Goal: Information Seeking & Learning: Learn about a topic

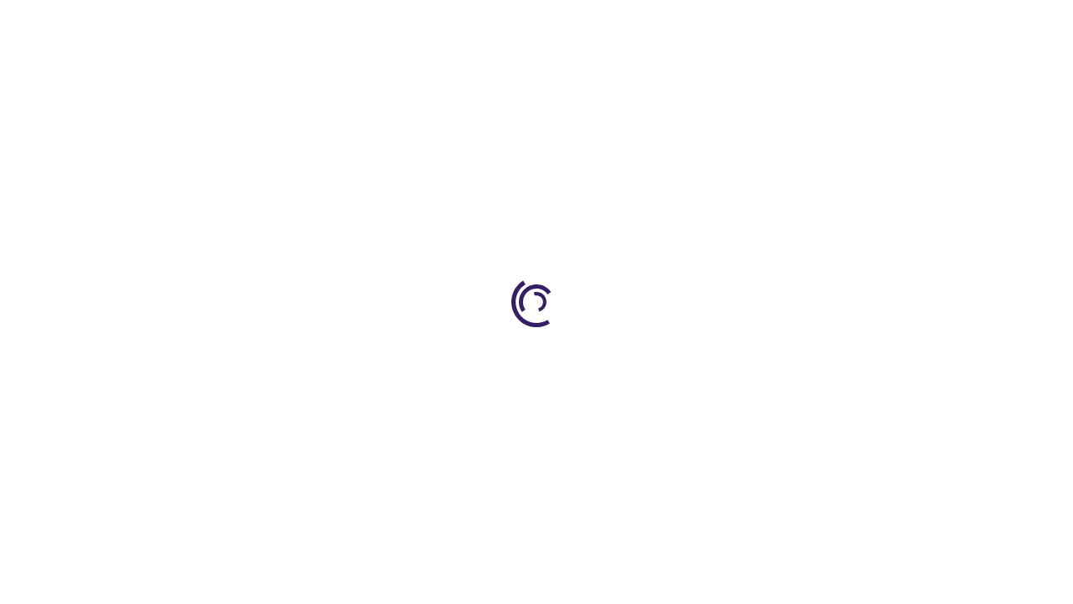
scroll to position [3712, 0]
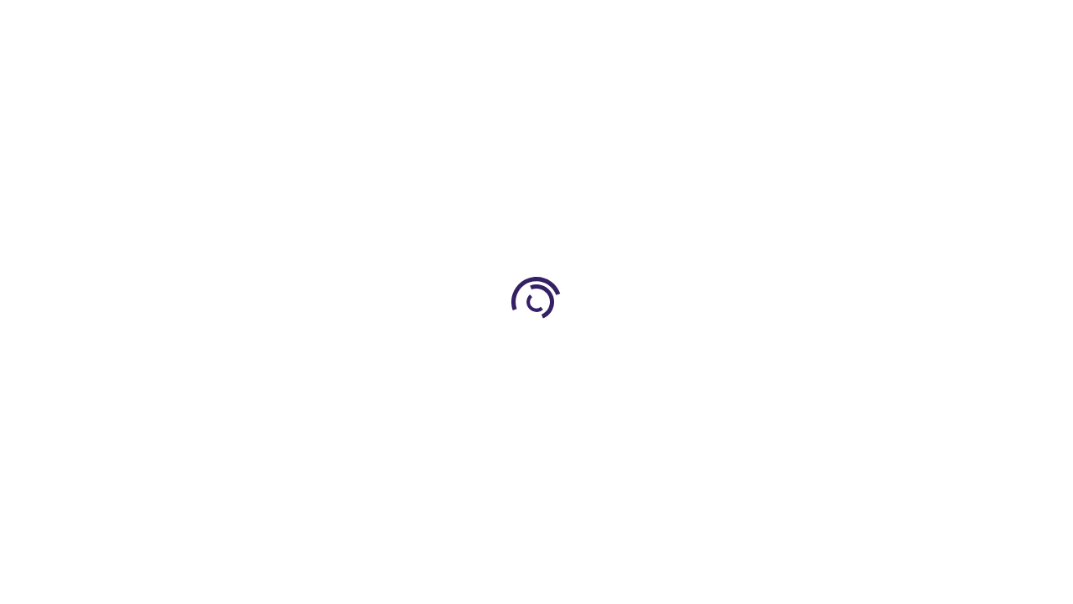
scroll to position [432, 0]
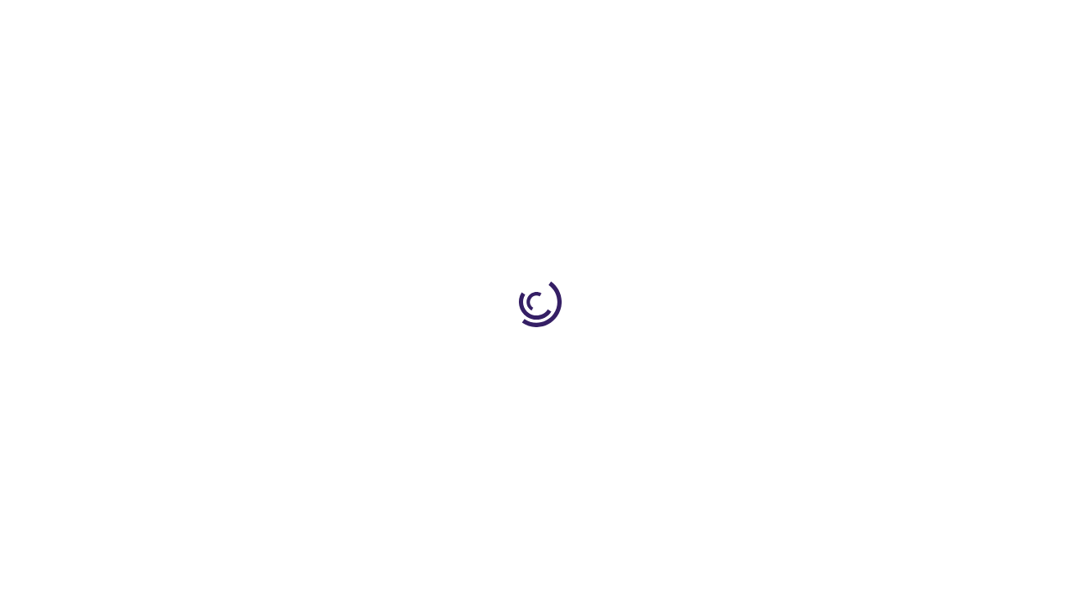
scroll to position [2766, 0]
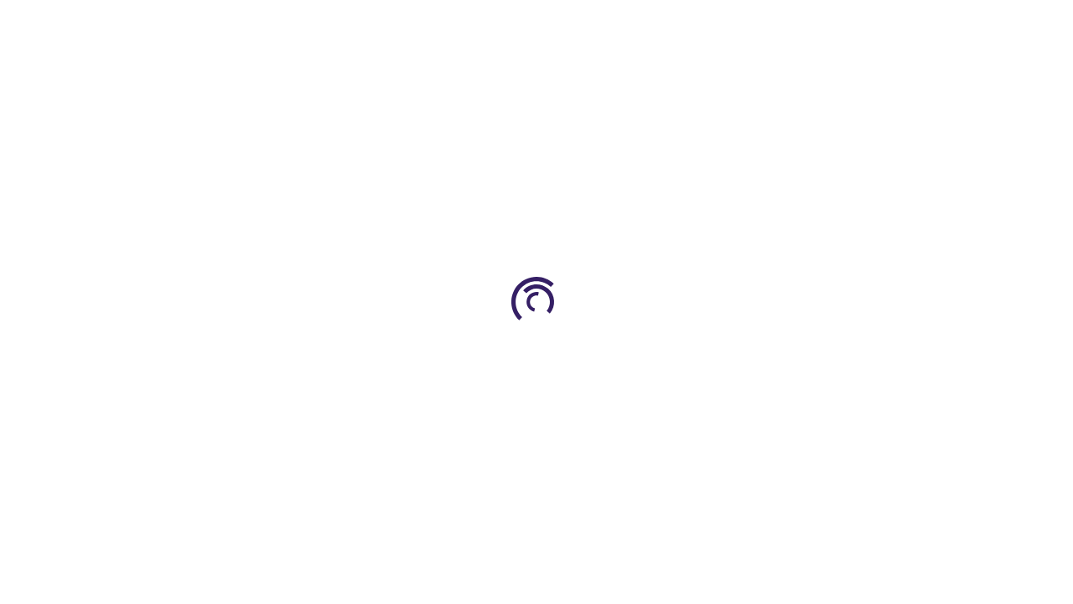
scroll to position [2687, 0]
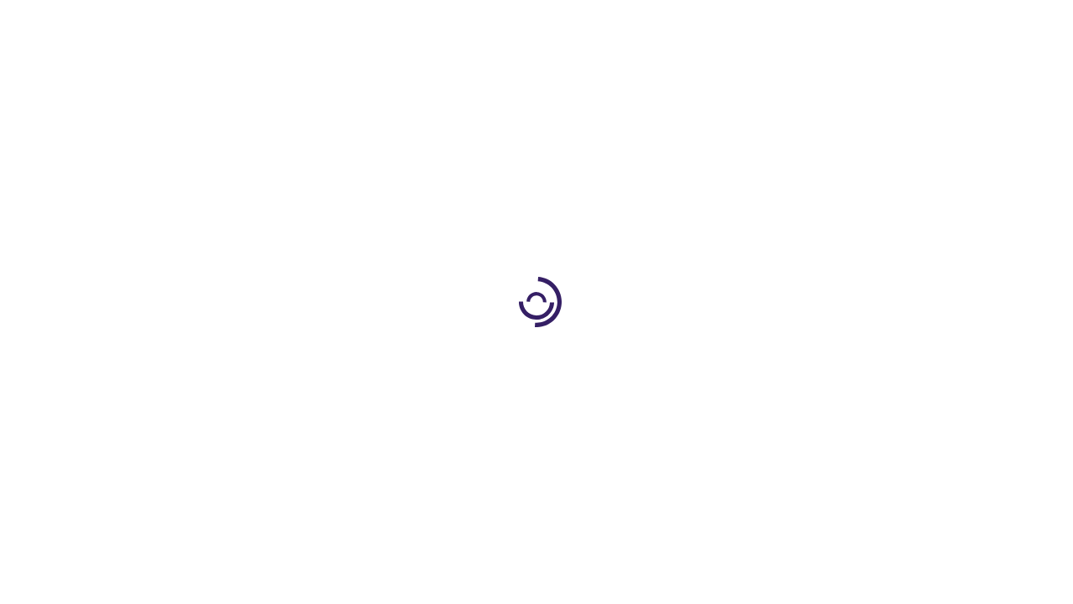
scroll to position [576, 0]
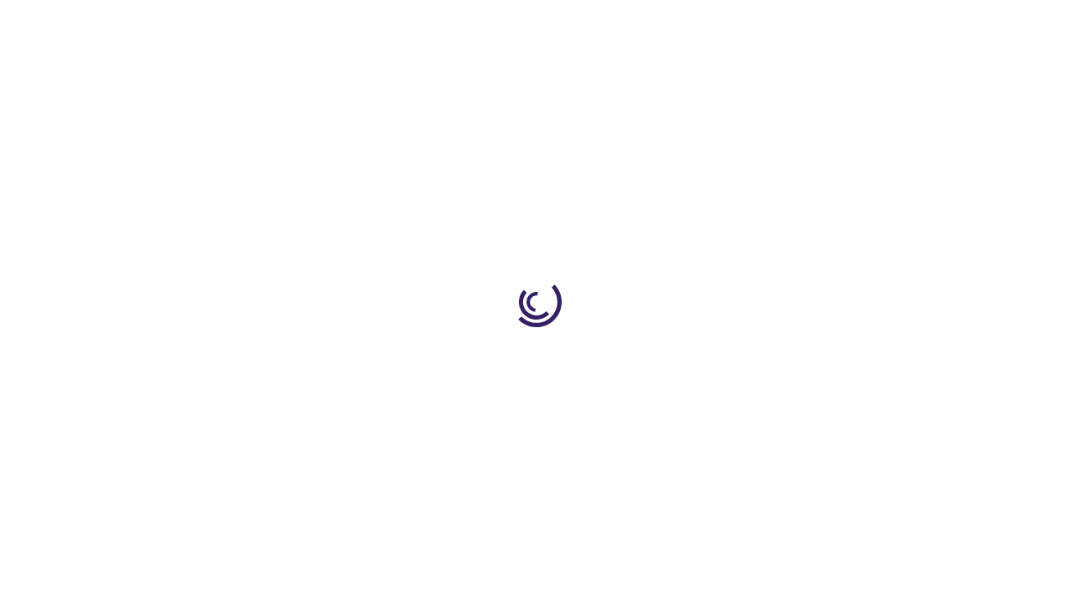
scroll to position [220, 0]
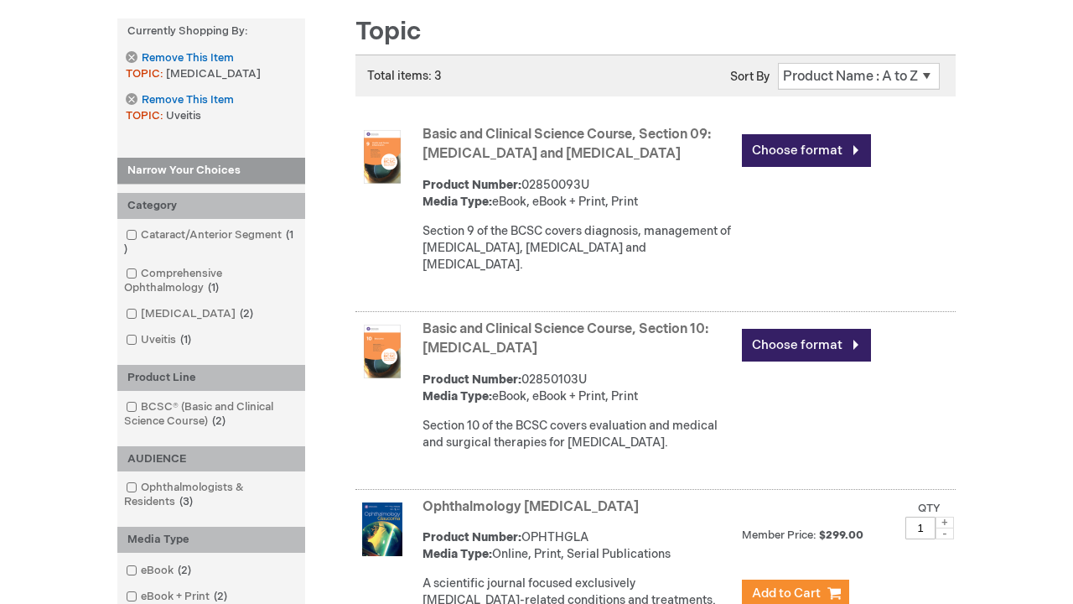
scroll to position [2706, 0]
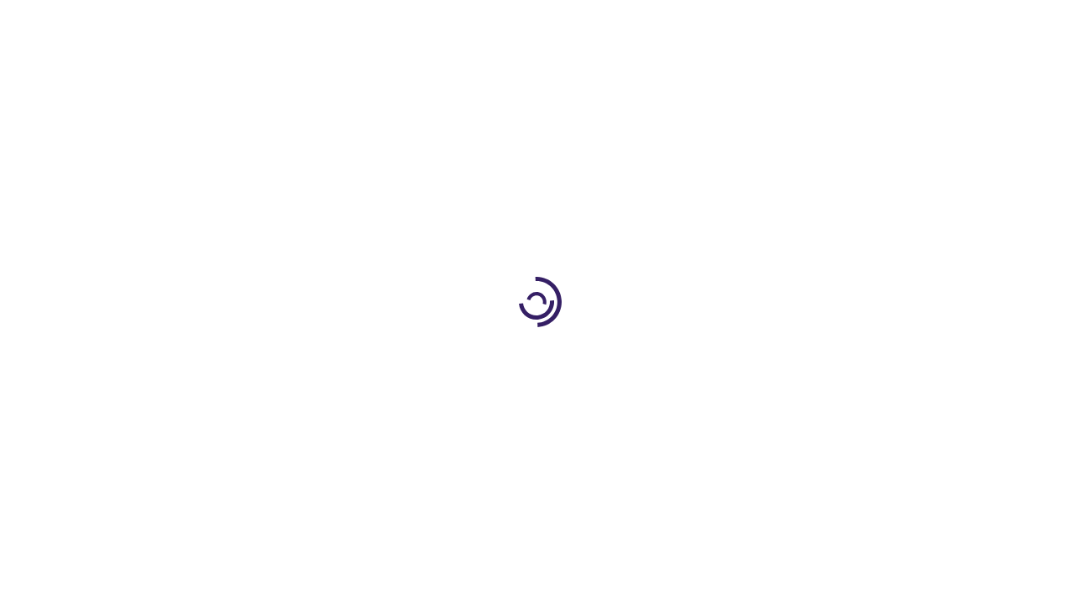
scroll to position [1078, 0]
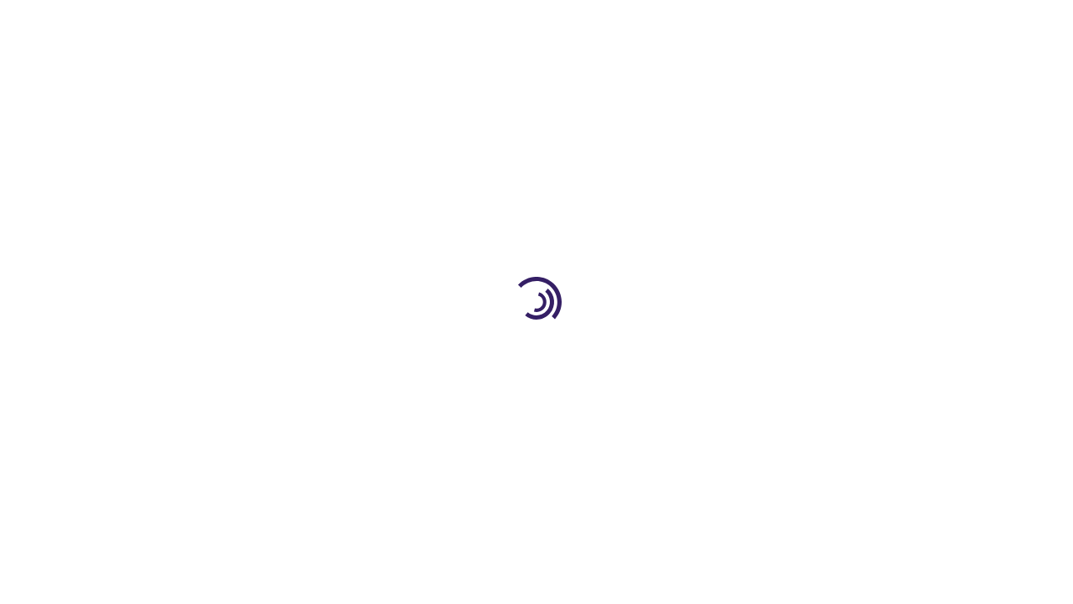
scroll to position [610, 0]
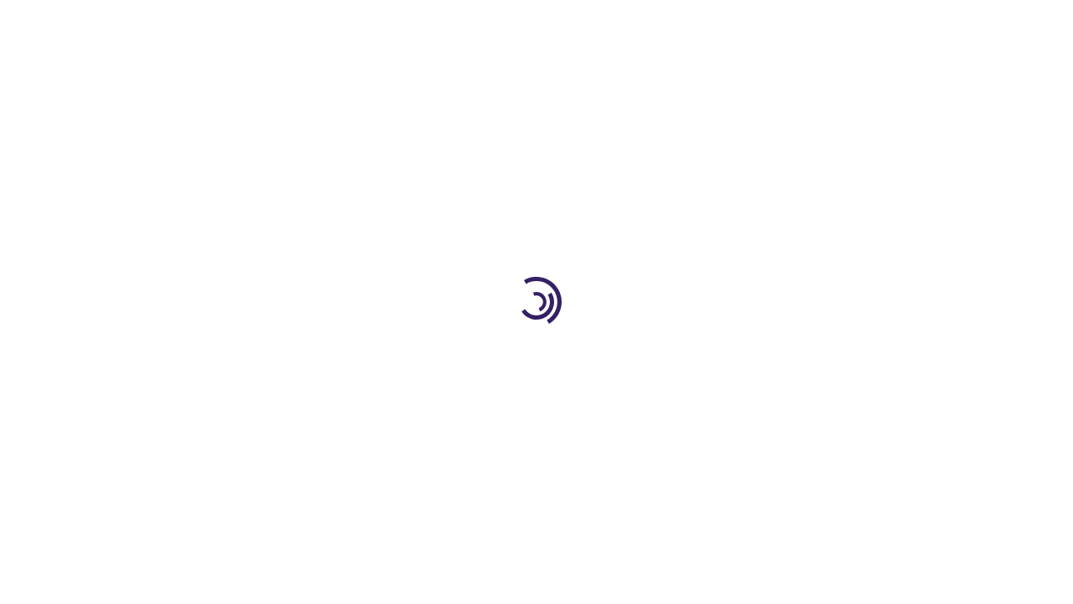
scroll to position [2892, 0]
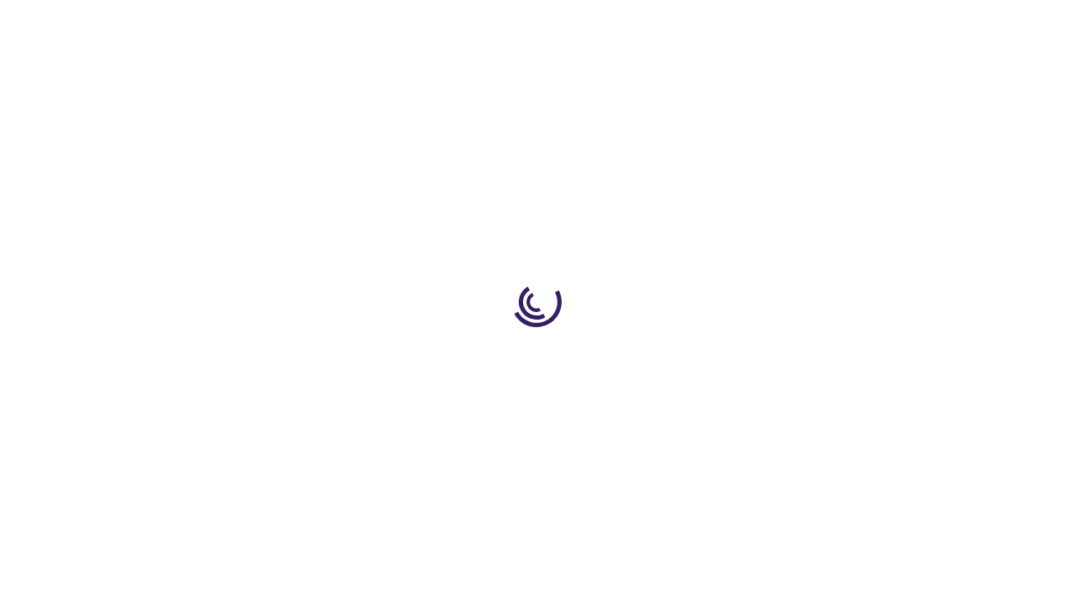
scroll to position [932, 0]
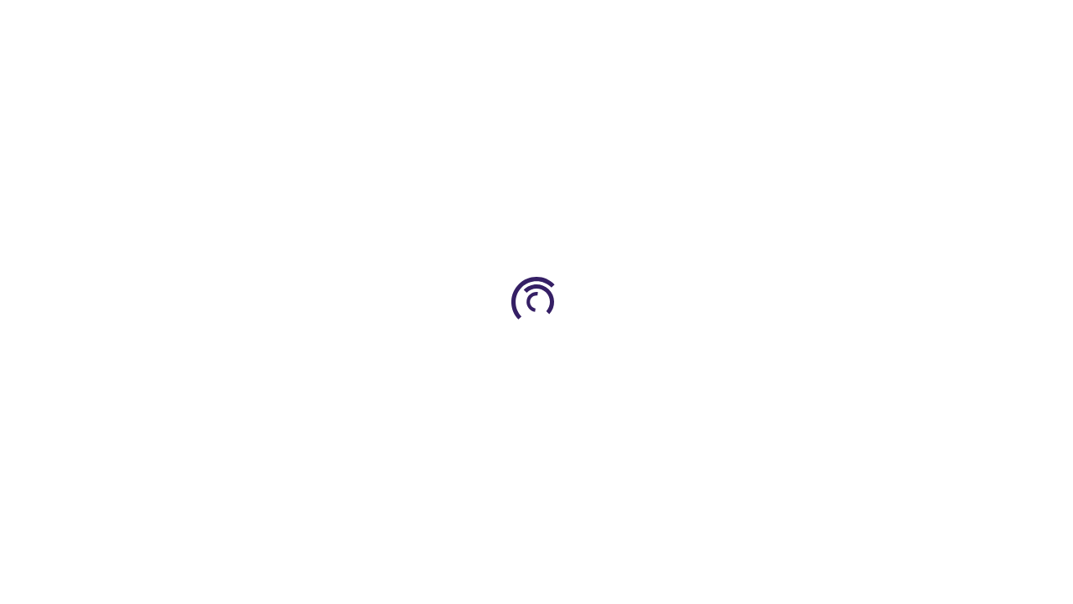
scroll to position [538, 0]
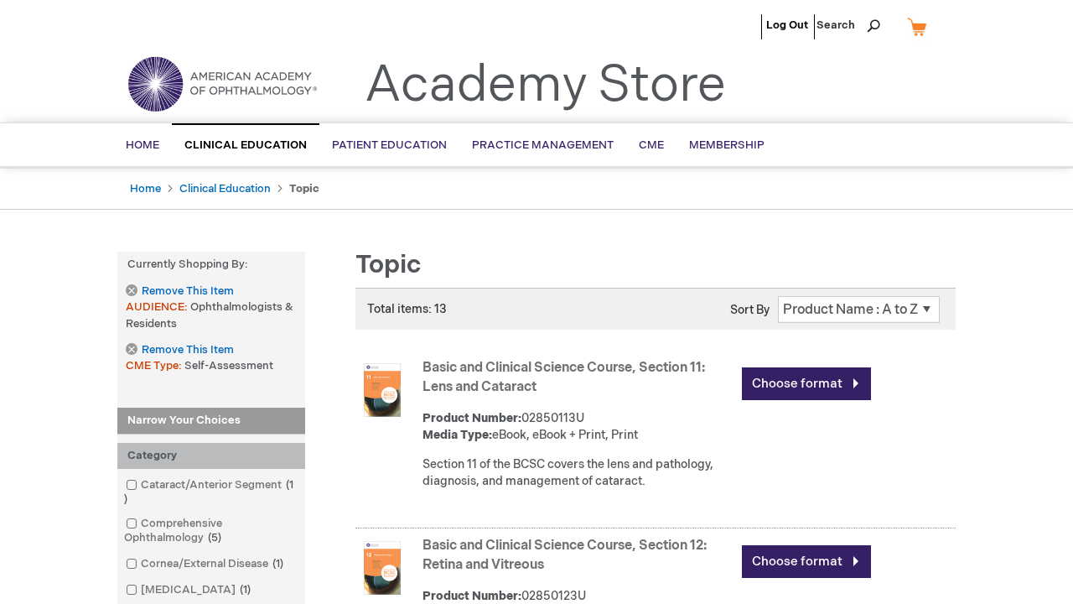
scroll to position [2850, 0]
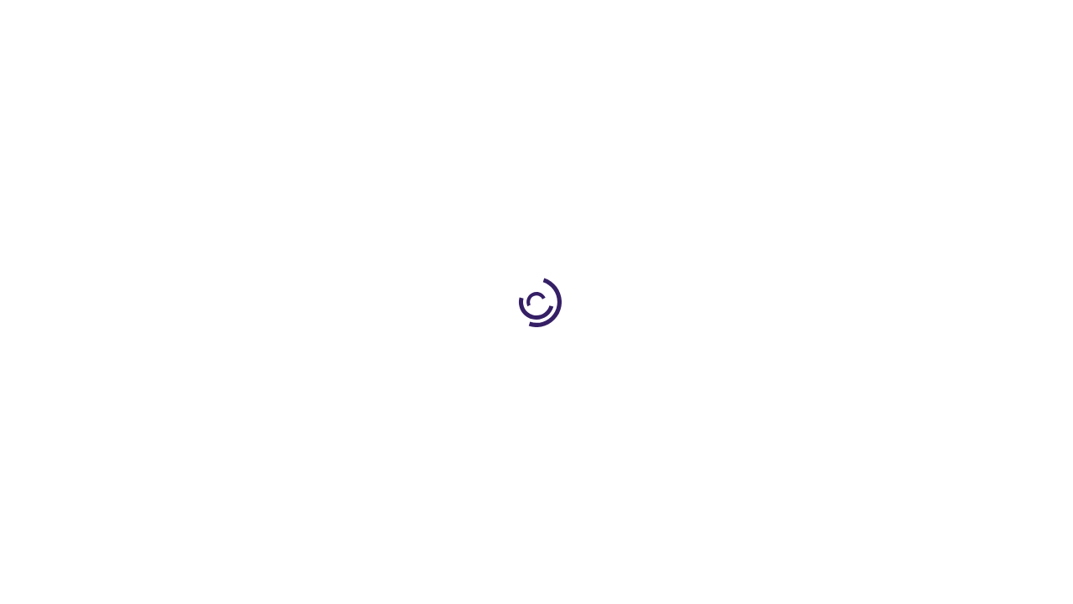
scroll to position [899, 0]
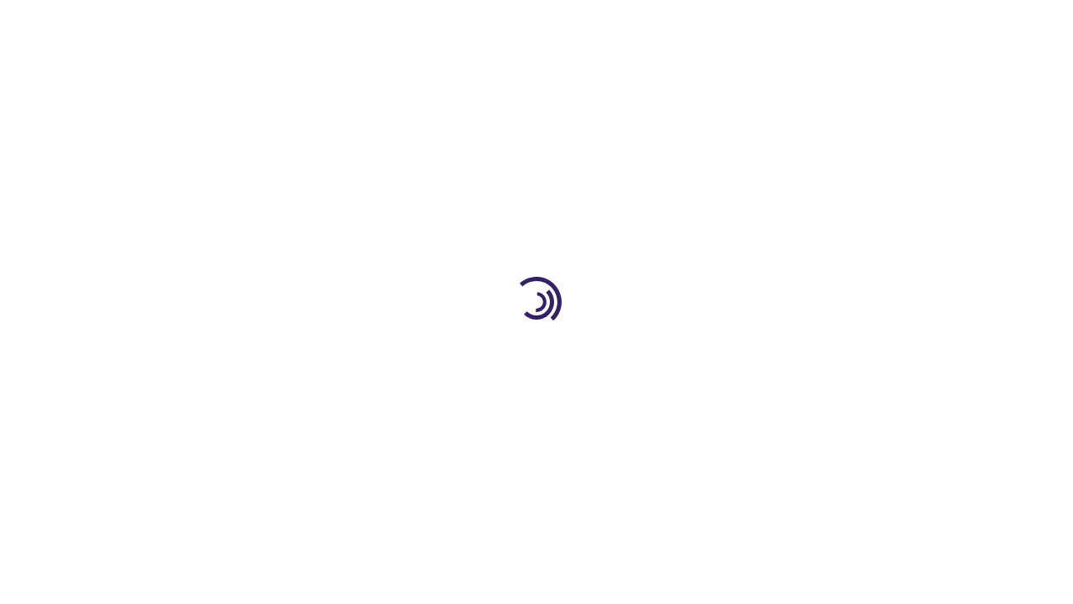
scroll to position [2439, 0]
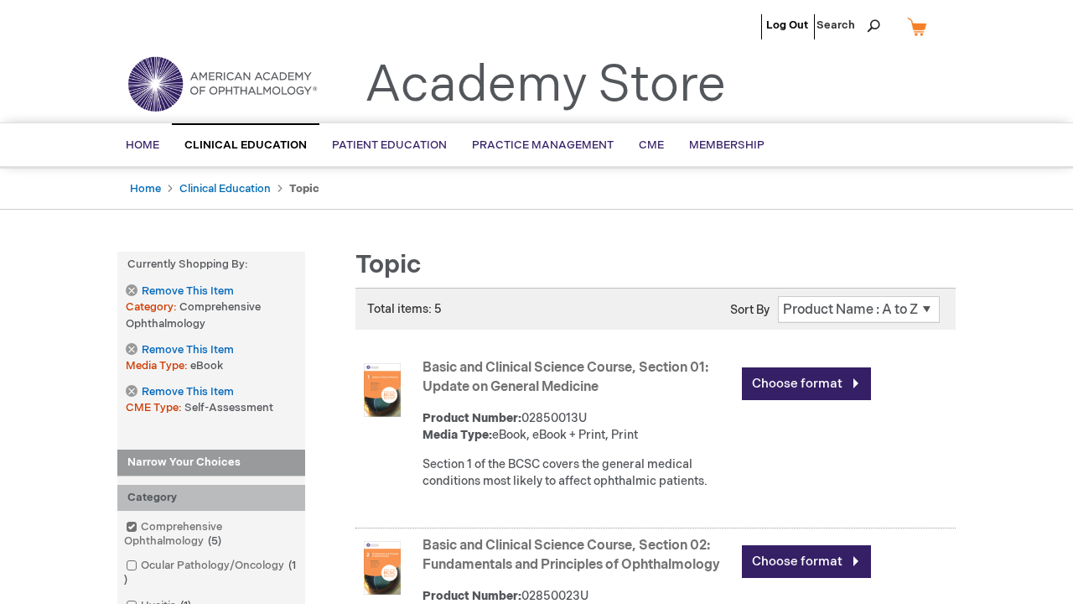
scroll to position [2562, 0]
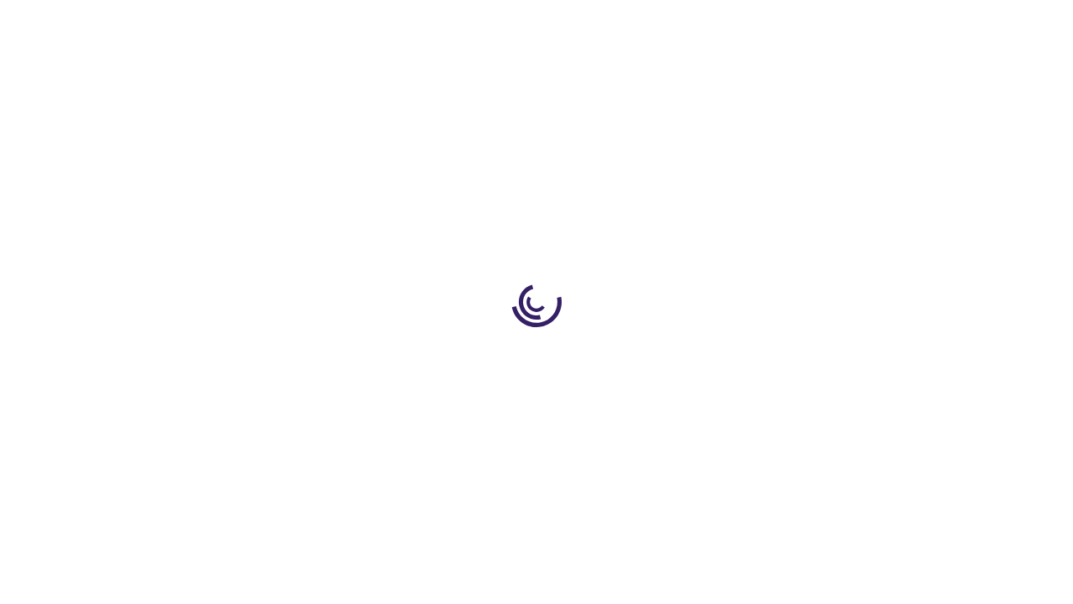
scroll to position [977, 0]
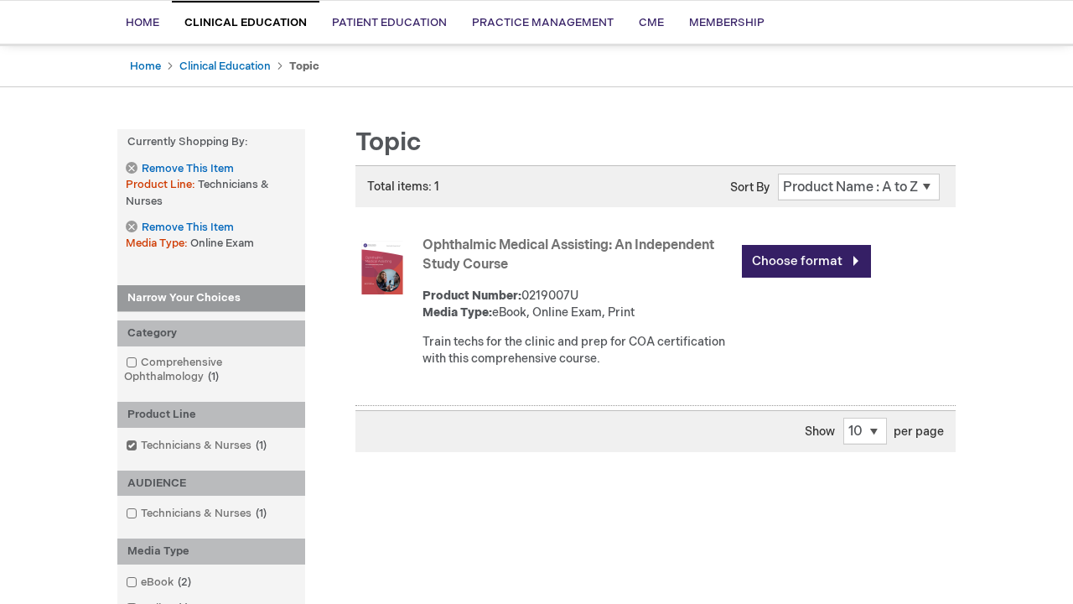
scroll to position [541, 0]
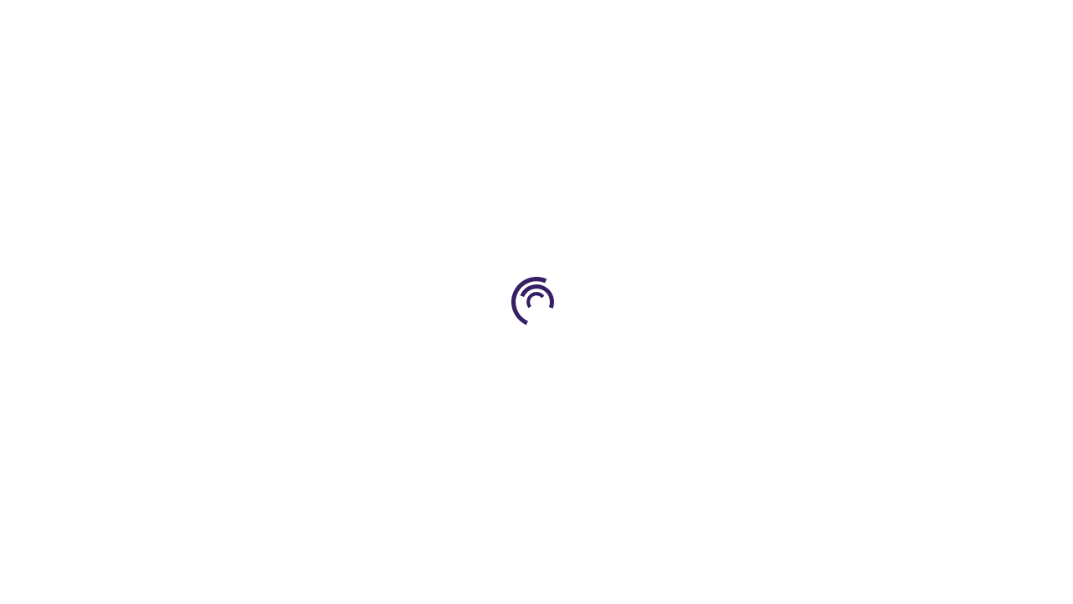
scroll to position [2246, 0]
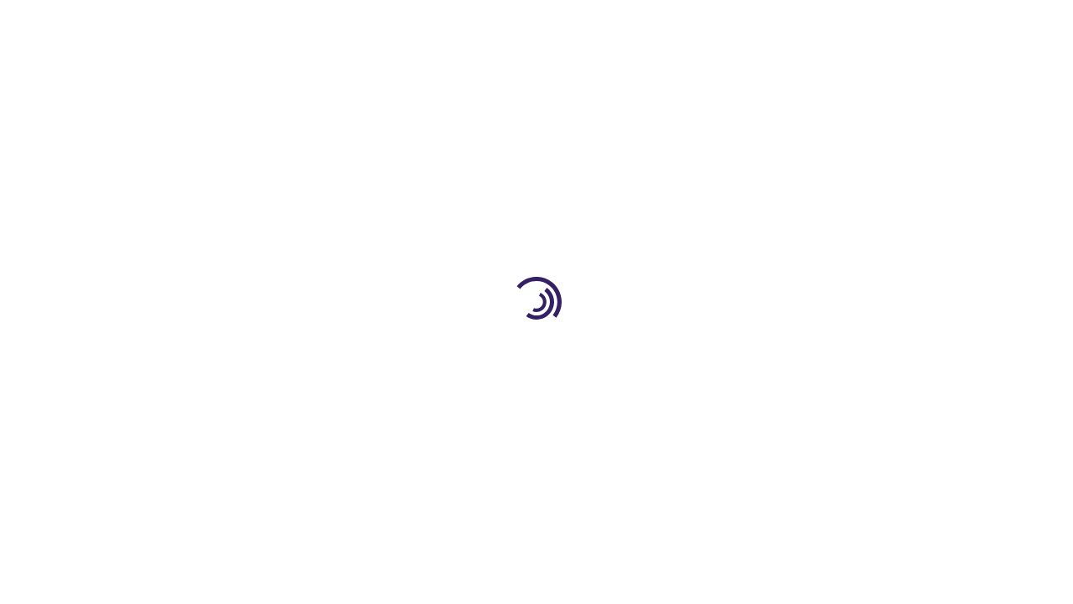
scroll to position [624, 0]
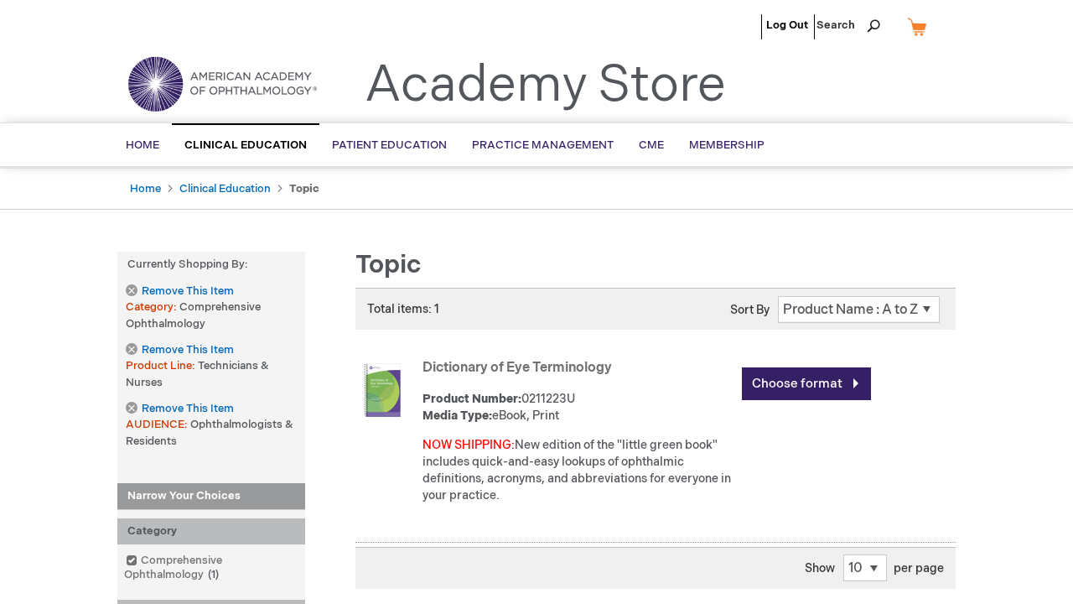
scroll to position [1691, 0]
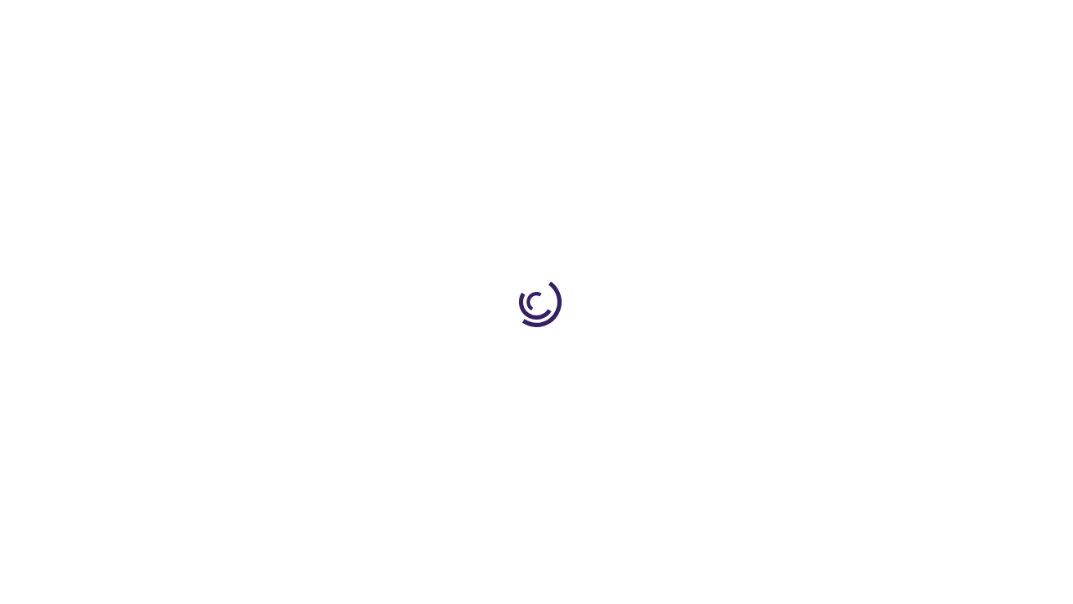
scroll to position [513, 0]
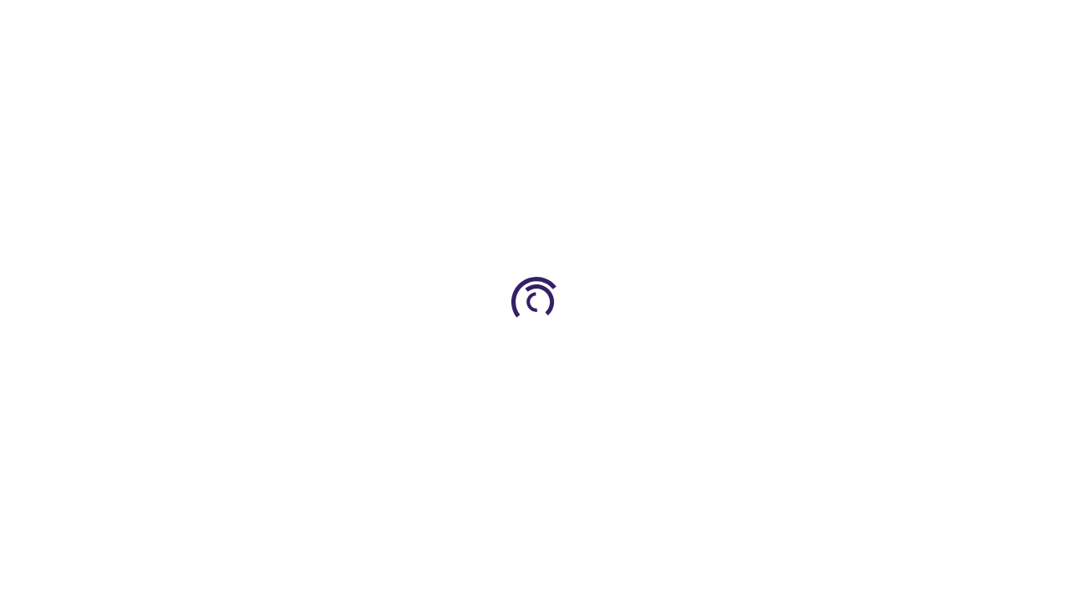
scroll to position [2246, 0]
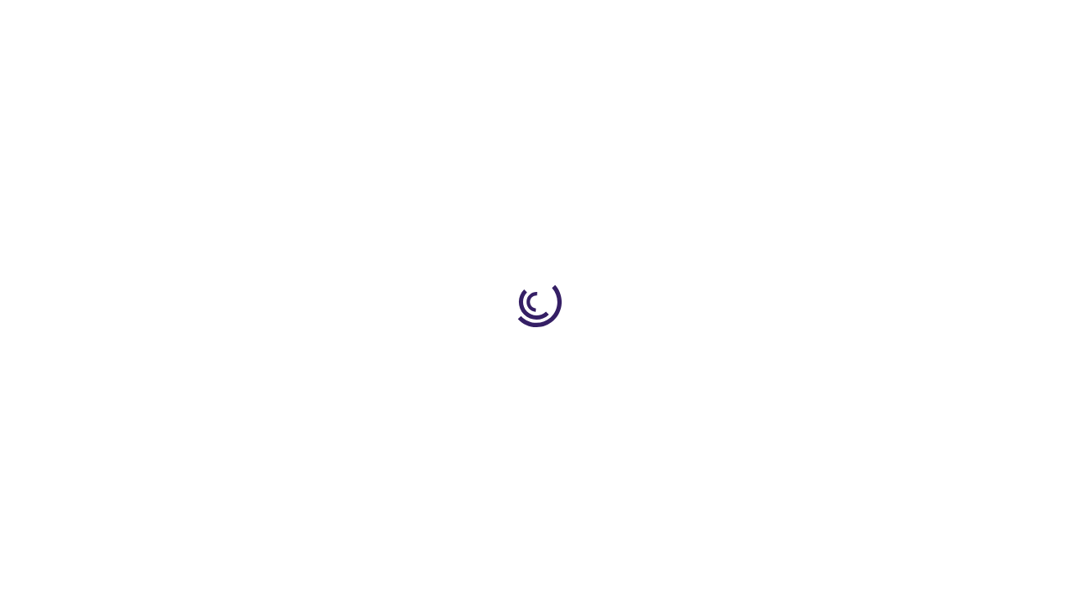
scroll to position [432, 0]
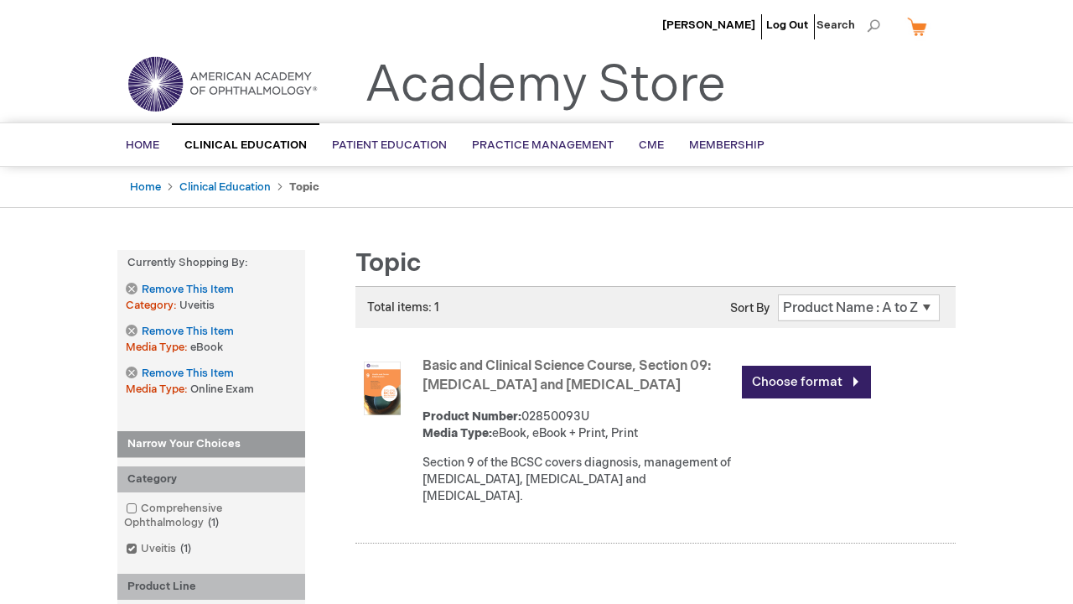
scroll to position [714, 0]
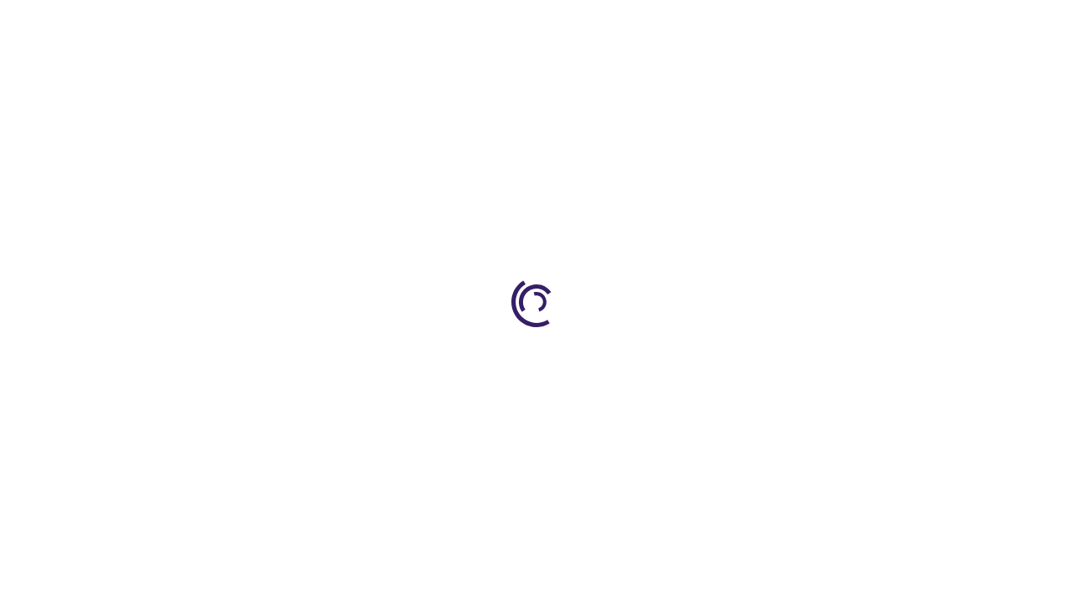
scroll to position [3607, 0]
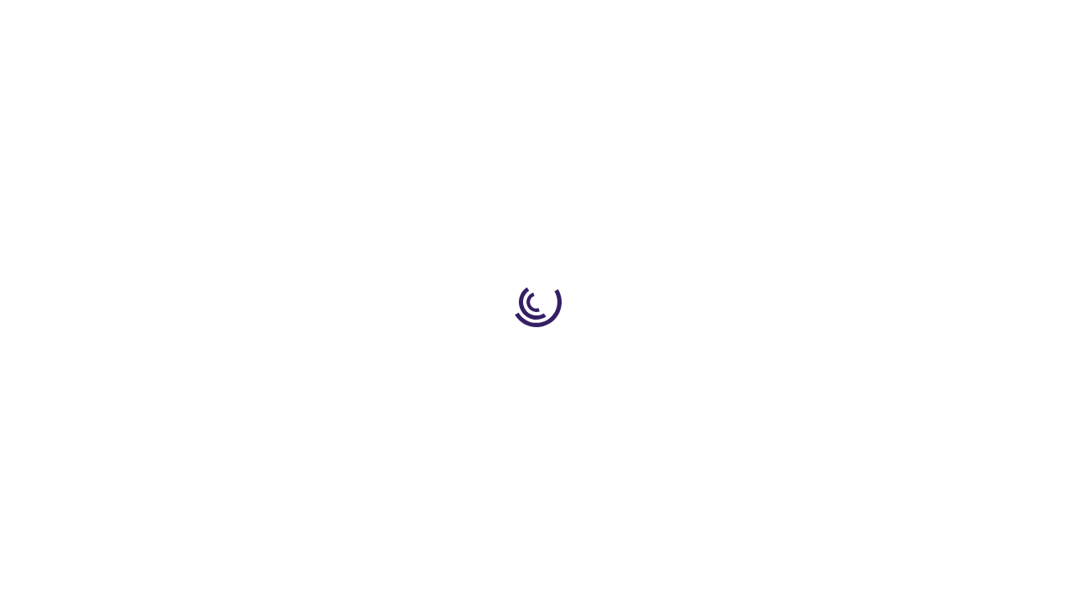
scroll to position [1805, 0]
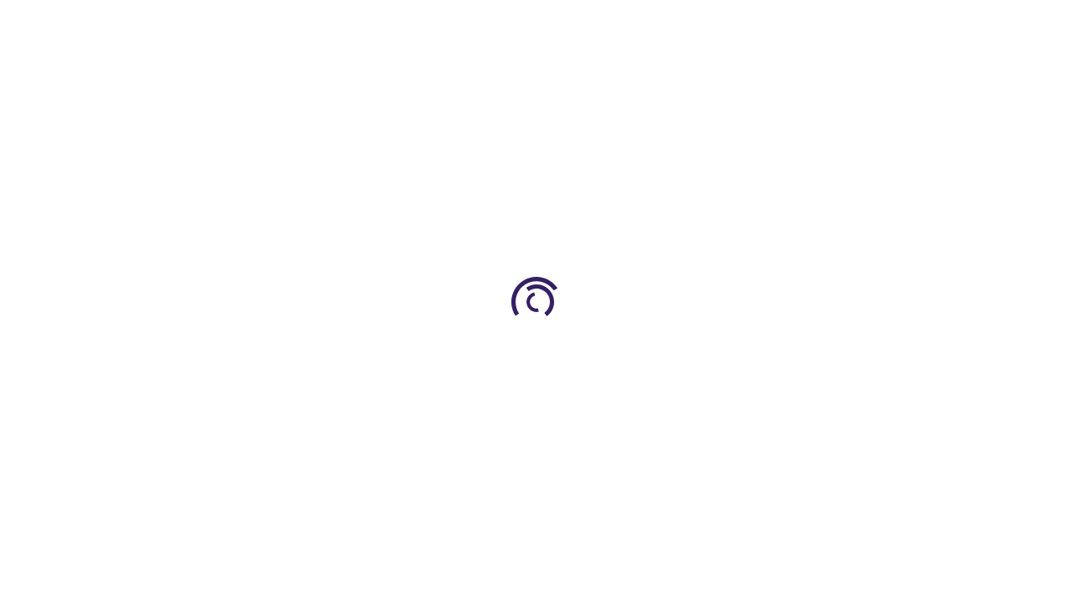
scroll to position [2337, 0]
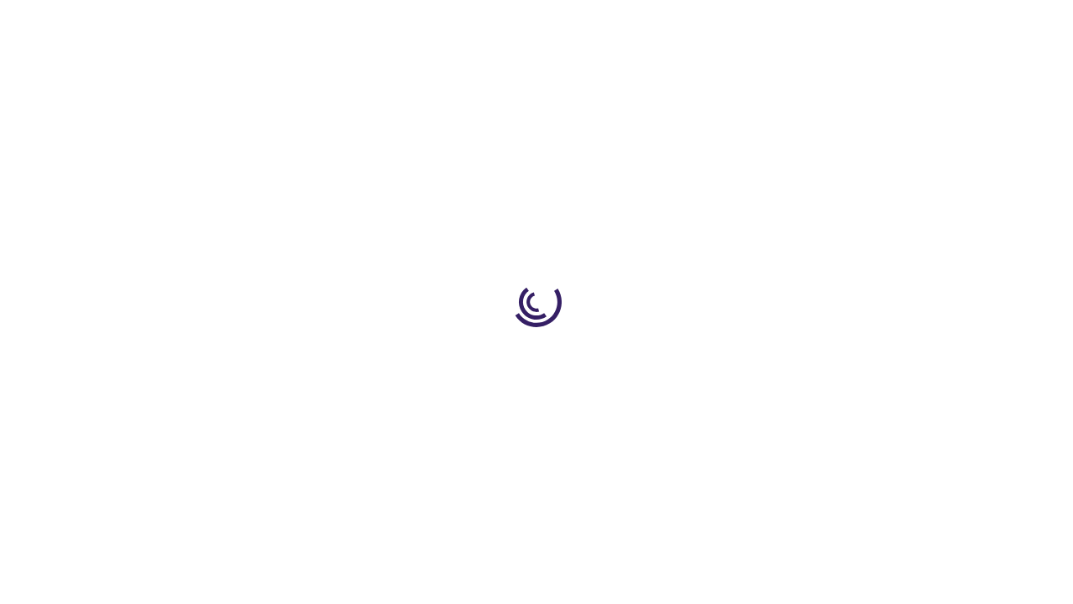
scroll to position [399, 0]
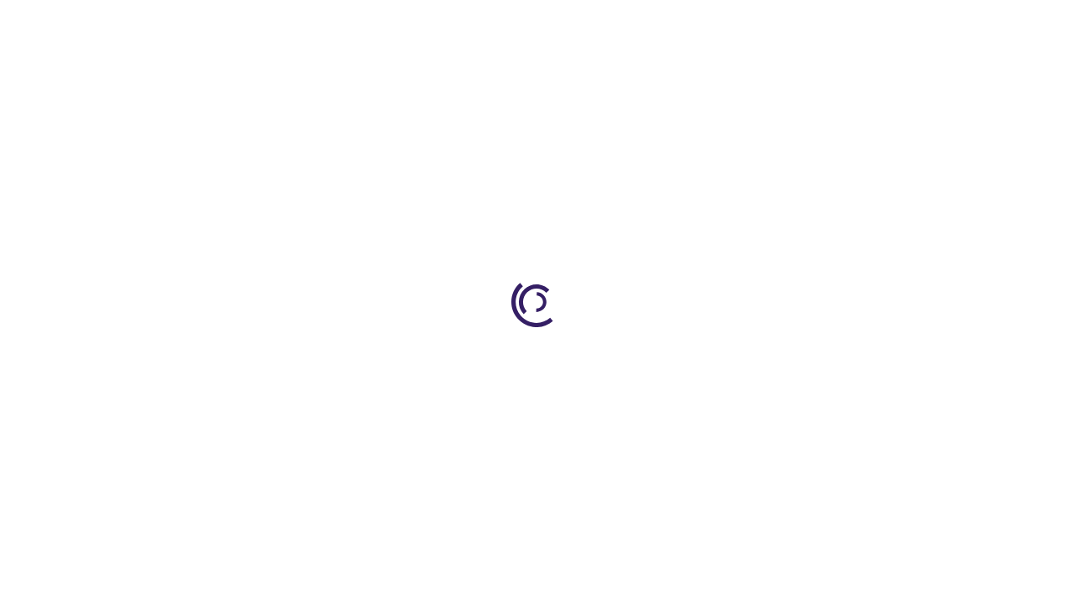
scroll to position [2337, 0]
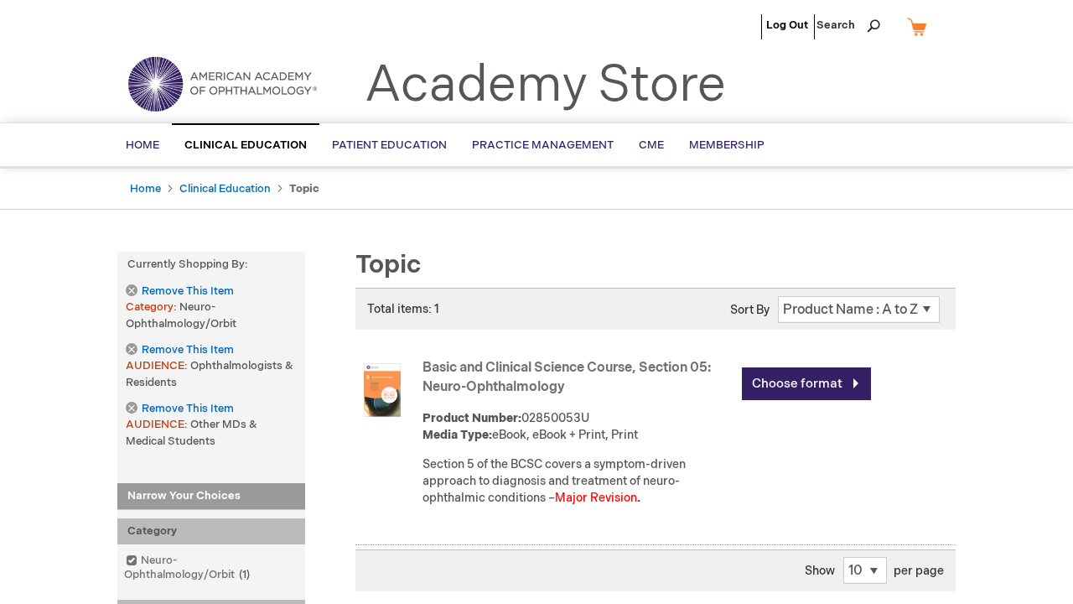
scroll to position [1590, 0]
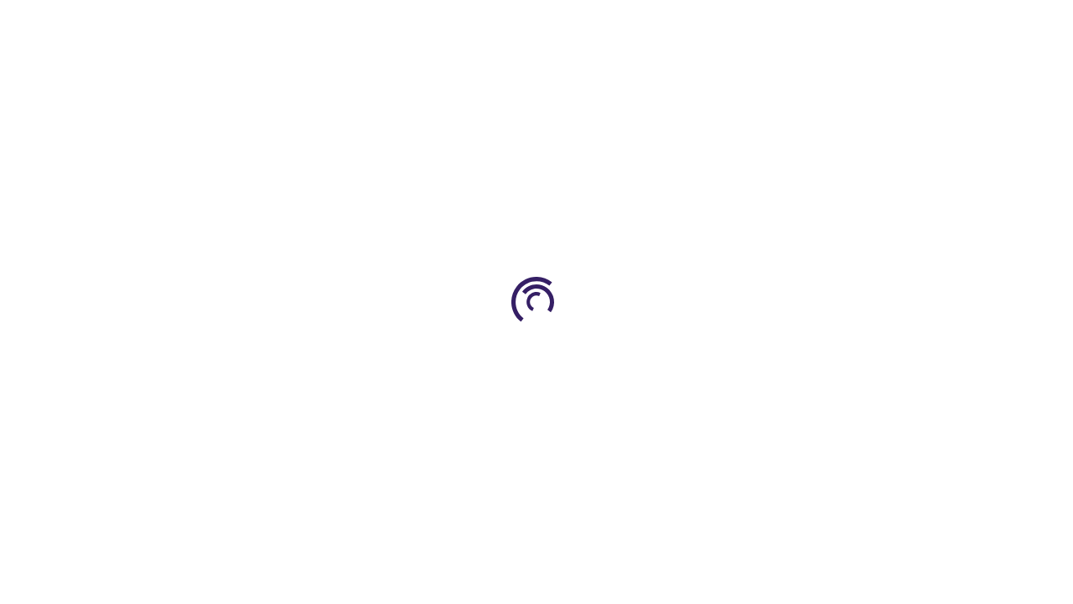
scroll to position [714, 0]
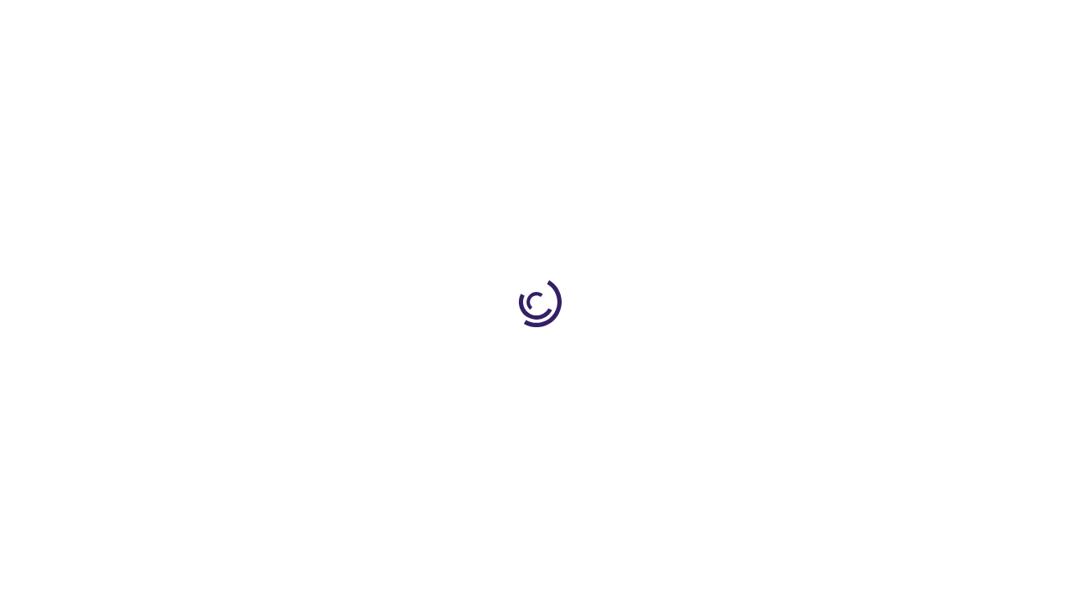
scroll to position [2830, 0]
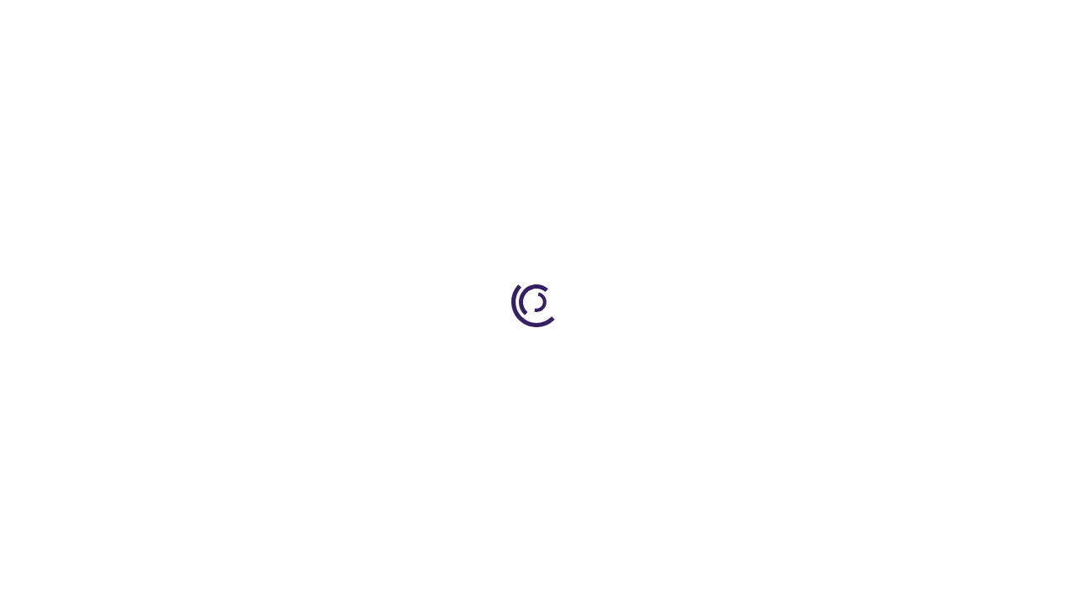
scroll to position [3207, 0]
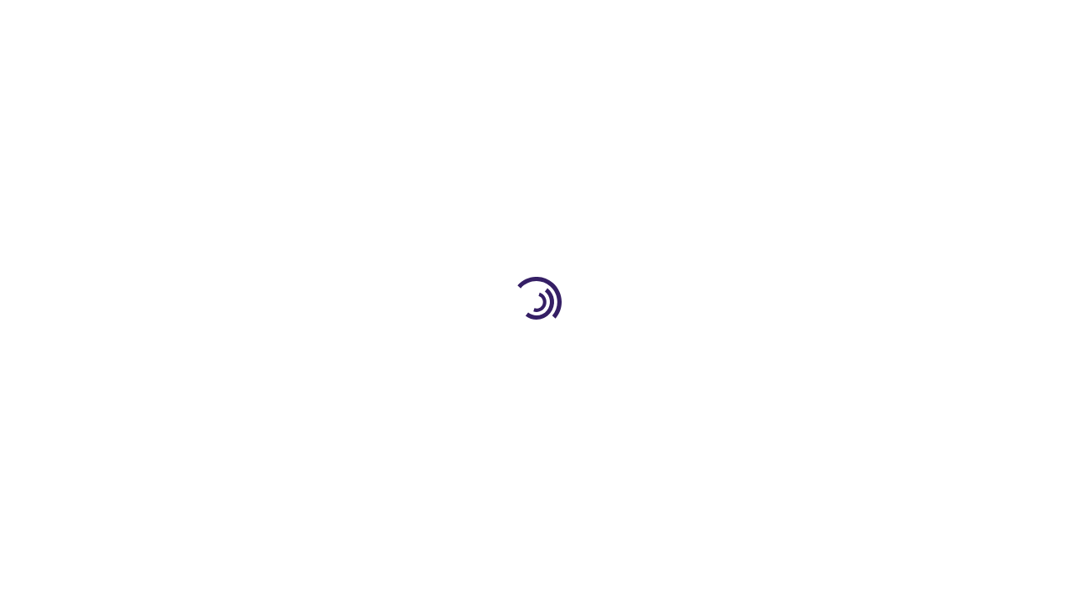
scroll to position [432, 0]
